Goal: Check status

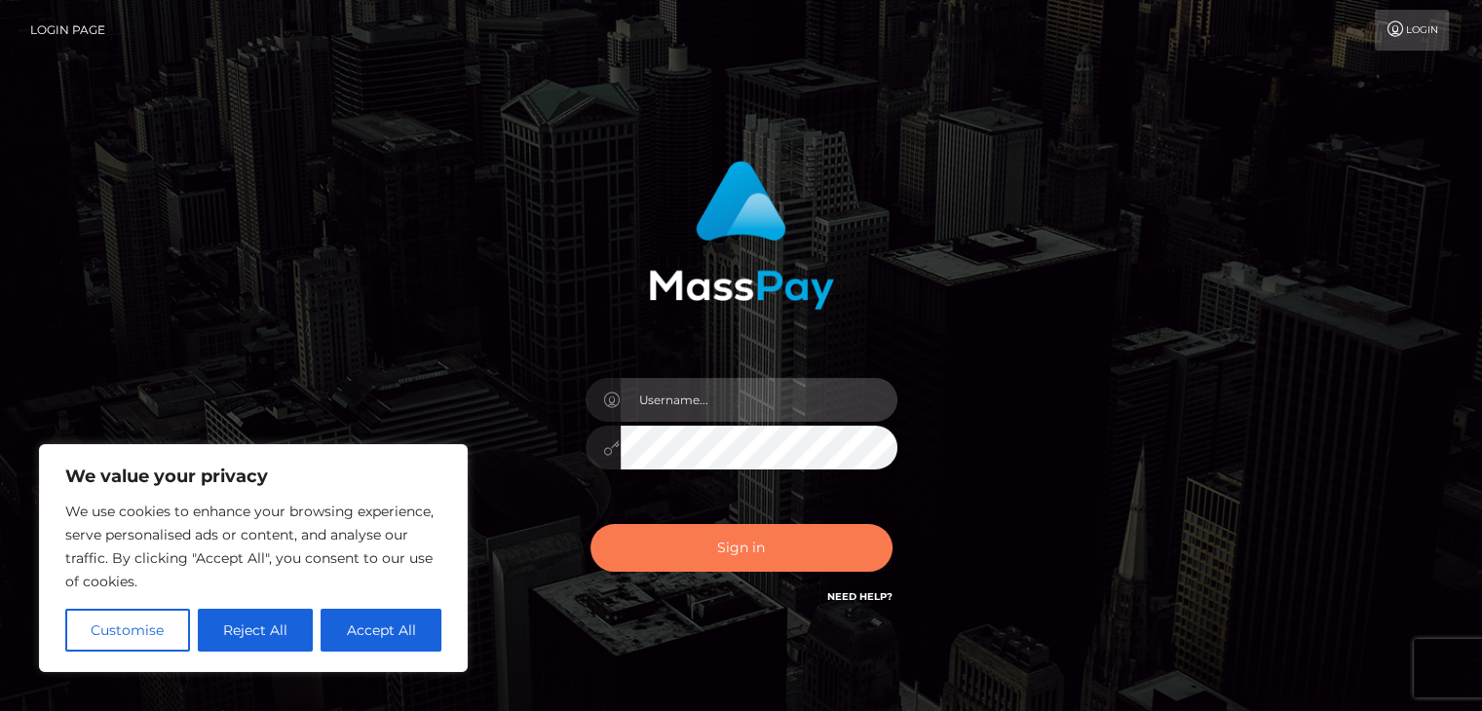
type input "esmeralda.cope"
click at [779, 546] on button "Sign in" at bounding box center [742, 548] width 302 height 48
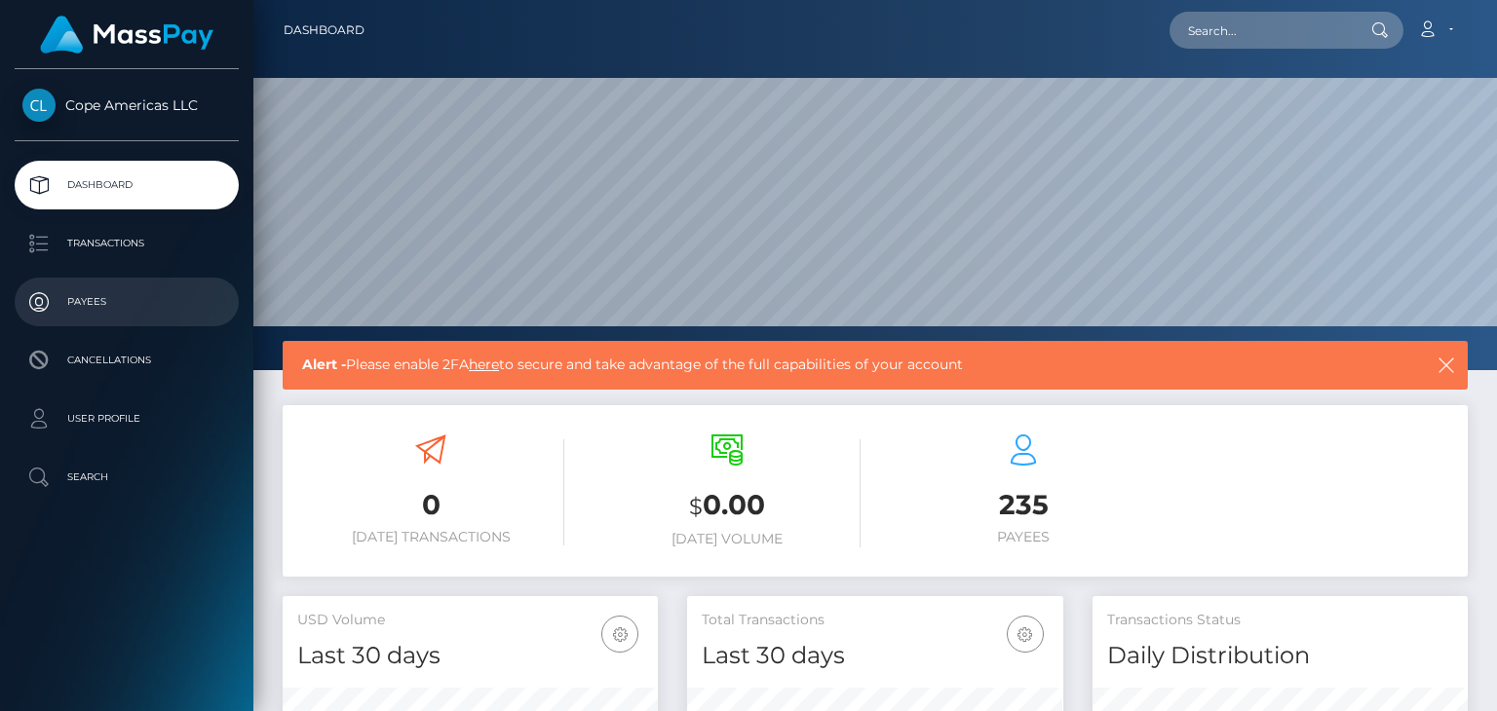
scroll to position [345, 374]
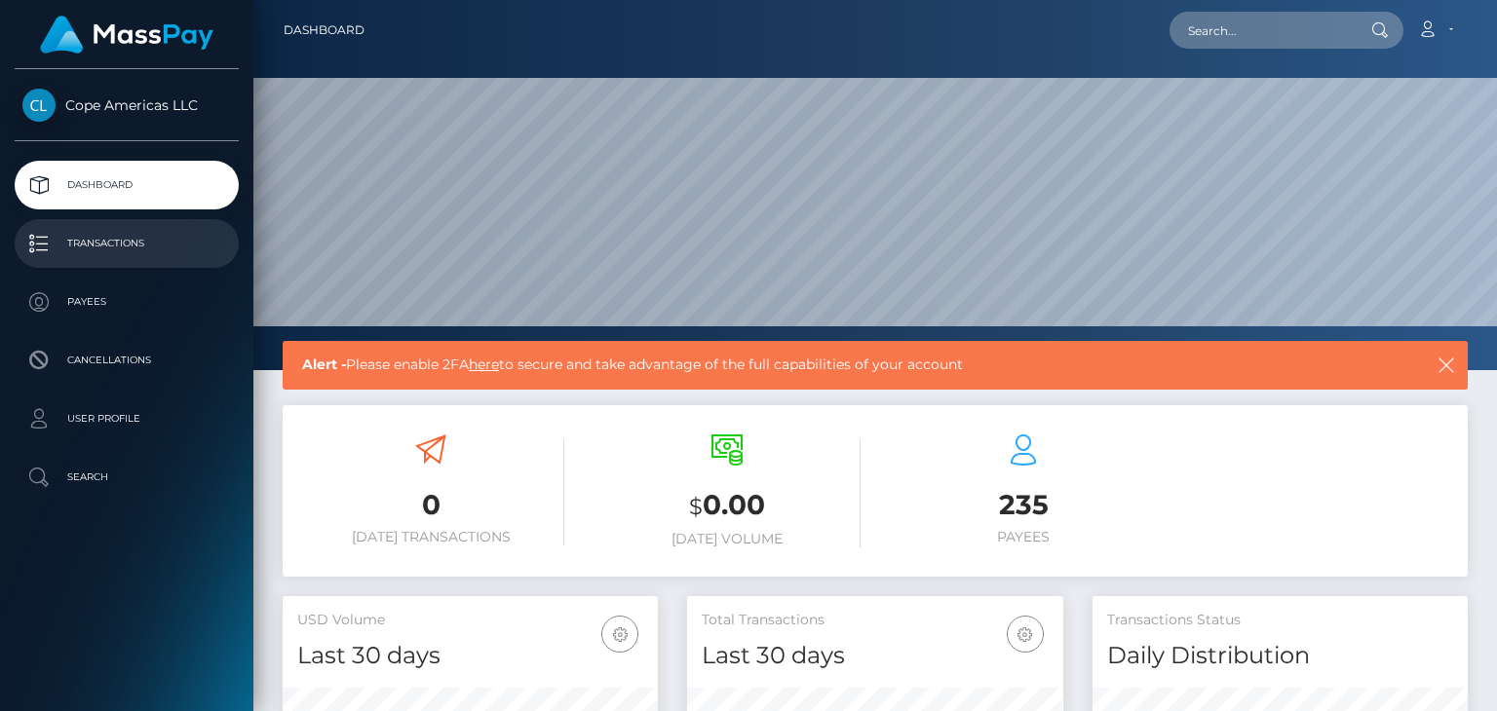
click at [125, 241] on p "Transactions" at bounding box center [126, 243] width 209 height 29
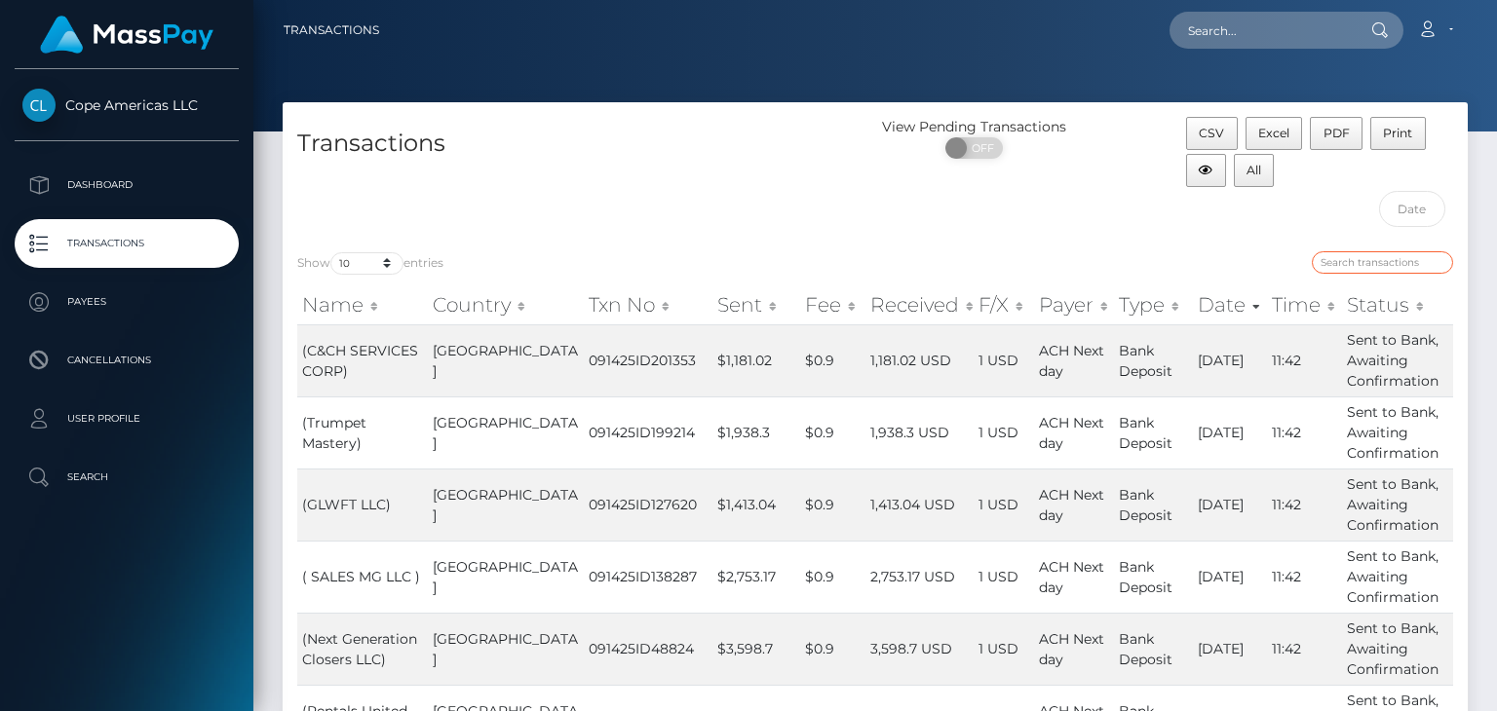
click at [1341, 258] on input "search" at bounding box center [1382, 262] width 141 height 22
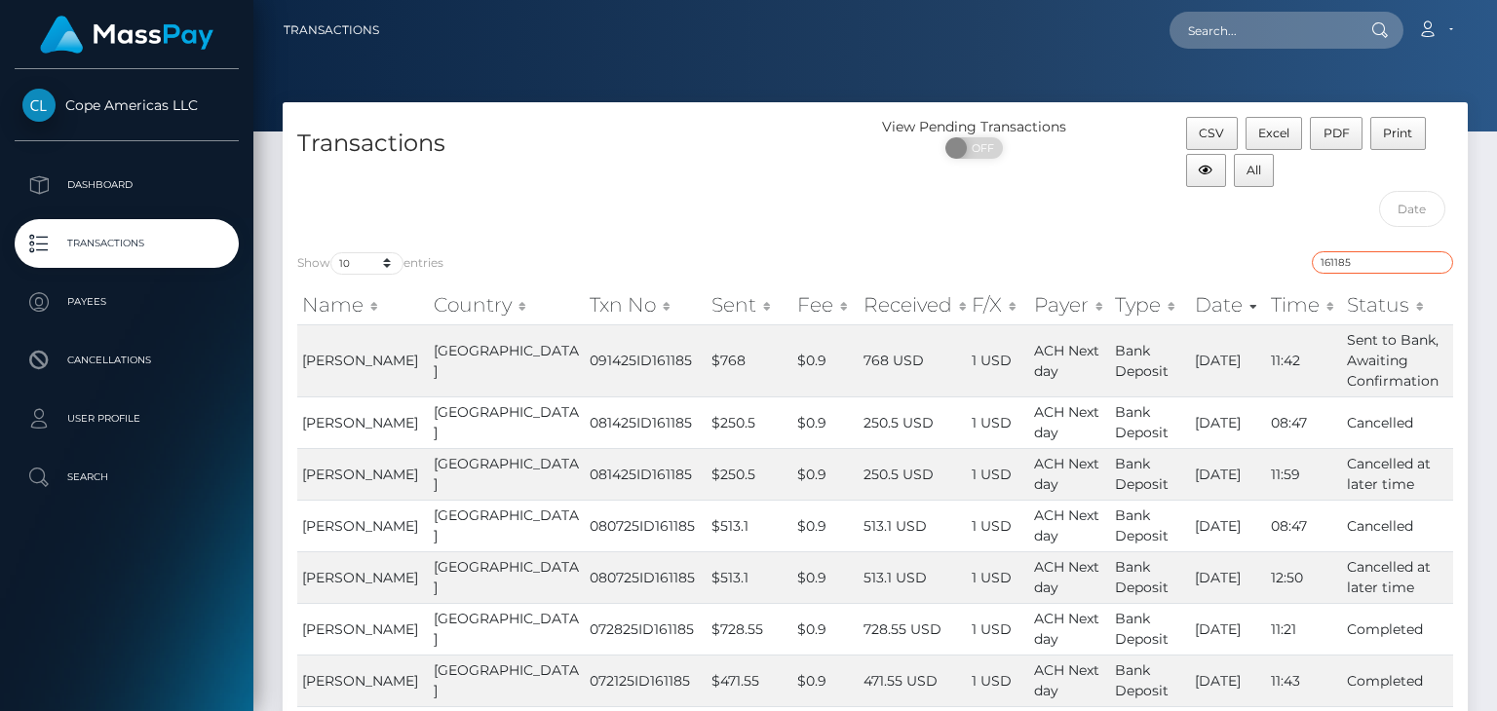
type input "161185"
